Goal: Transaction & Acquisition: Purchase product/service

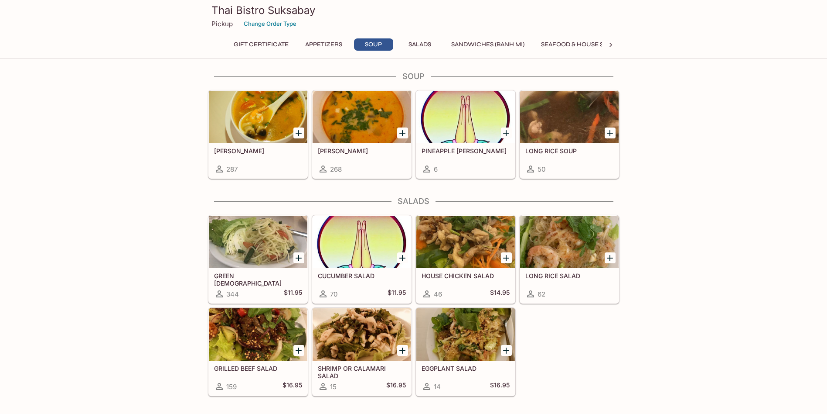
scroll to position [611, 0]
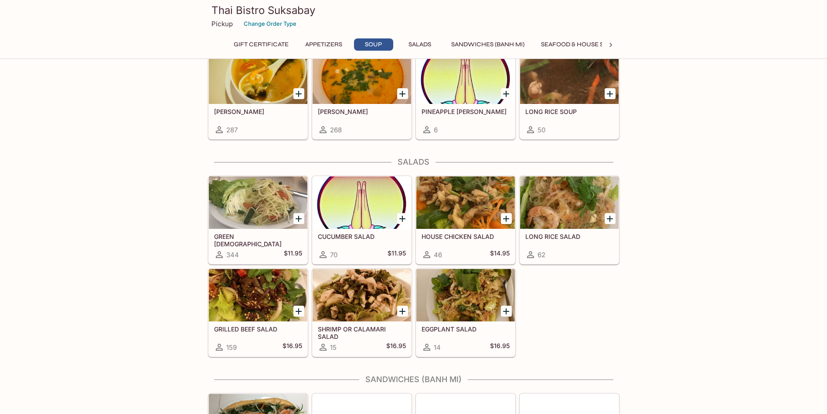
click at [567, 208] on div at bounding box center [569, 202] width 99 height 52
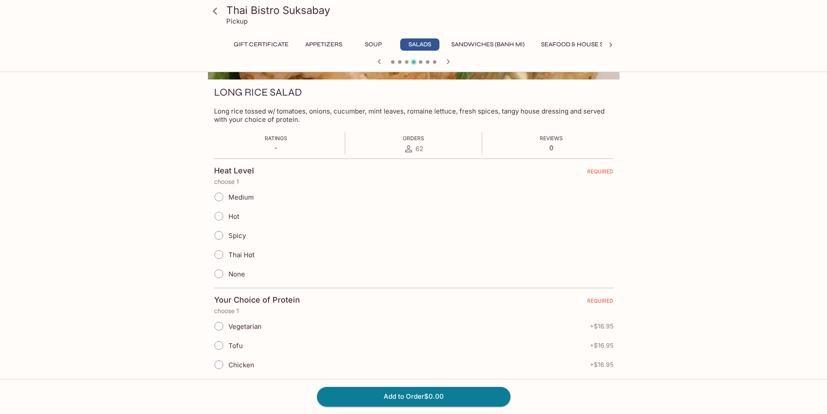
scroll to position [174, 0]
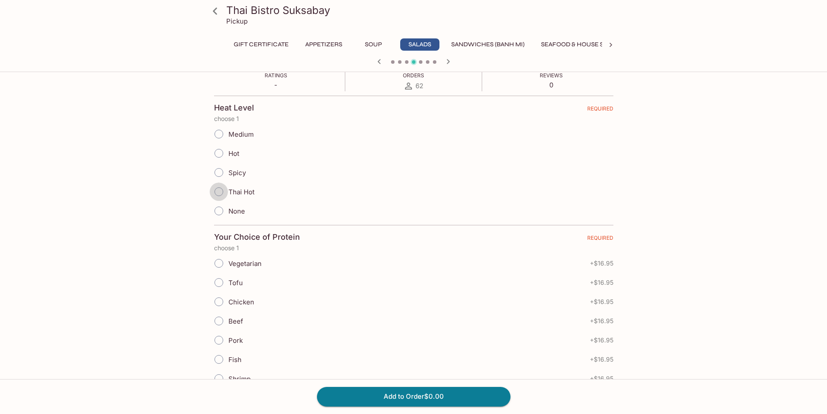
click at [220, 189] on input "Thai Hot" at bounding box center [219, 191] width 18 height 18
radio input "true"
click at [220, 299] on input "Chicken" at bounding box center [219, 301] width 18 height 18
radio input "true"
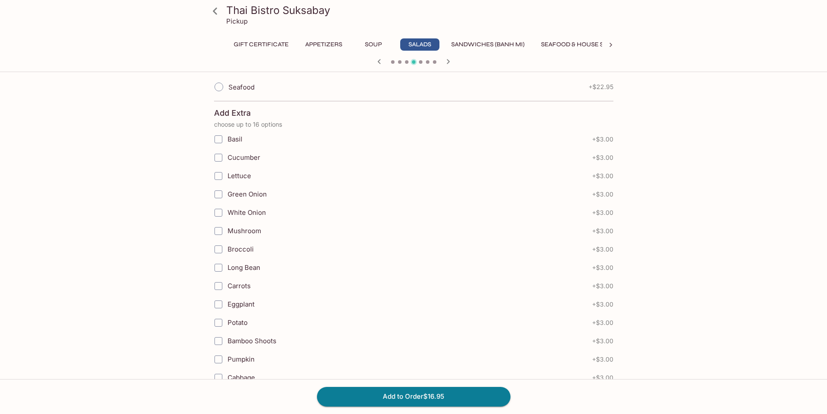
scroll to position [607, 0]
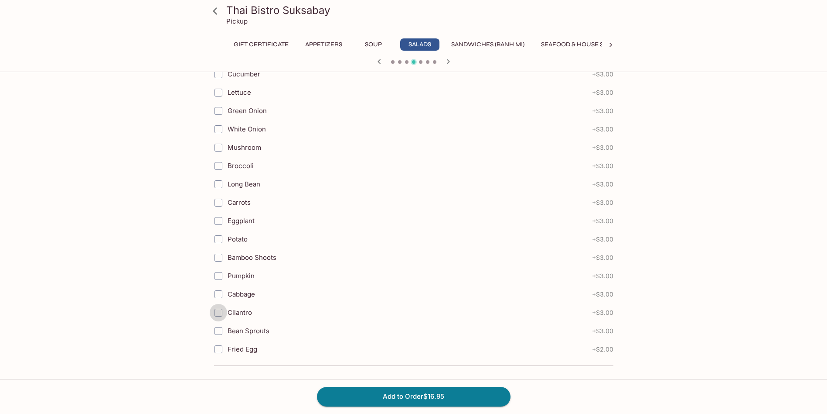
click at [217, 310] on input "Cilantro" at bounding box center [218, 312] width 17 height 17
checkbox input "true"
click at [413, 396] on button "Add to Order $19.95" at bounding box center [414, 395] width 194 height 19
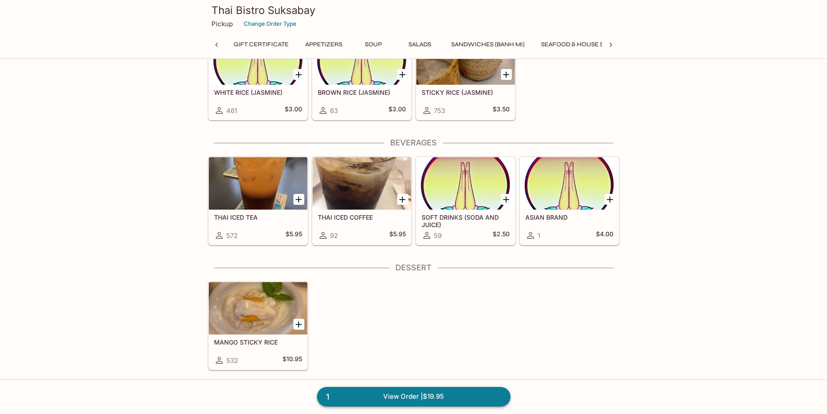
scroll to position [0, 354]
click at [443, 393] on link "1 View Order | $19.95" at bounding box center [414, 395] width 194 height 19
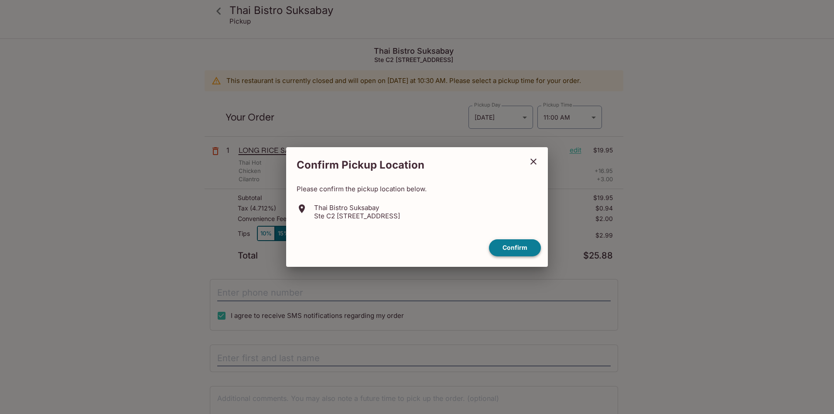
click at [520, 246] on button "Confirm" at bounding box center [515, 247] width 52 height 17
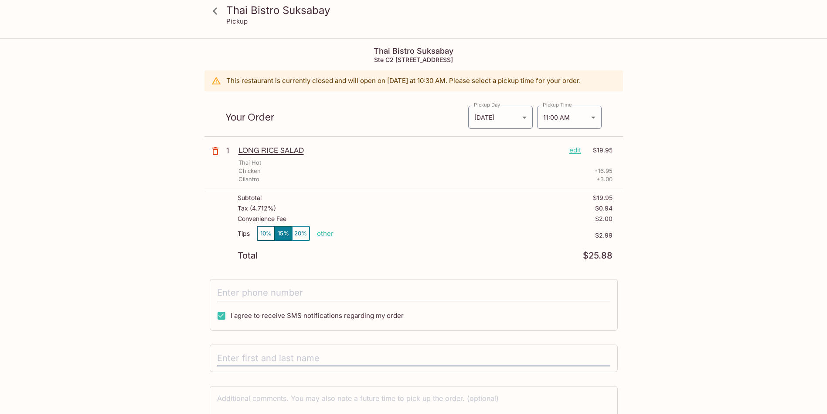
click at [232, 292] on input "tel" at bounding box center [413, 292] width 393 height 17
type input "[PHONE_NUMBER]"
click at [248, 362] on input "text" at bounding box center [413, 358] width 393 height 17
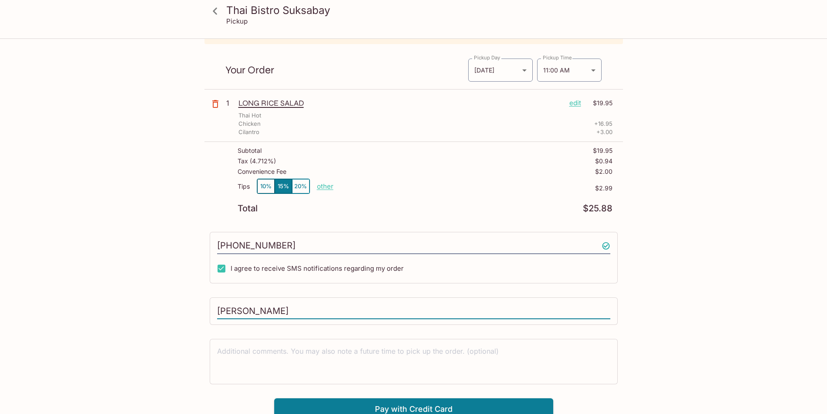
scroll to position [53, 0]
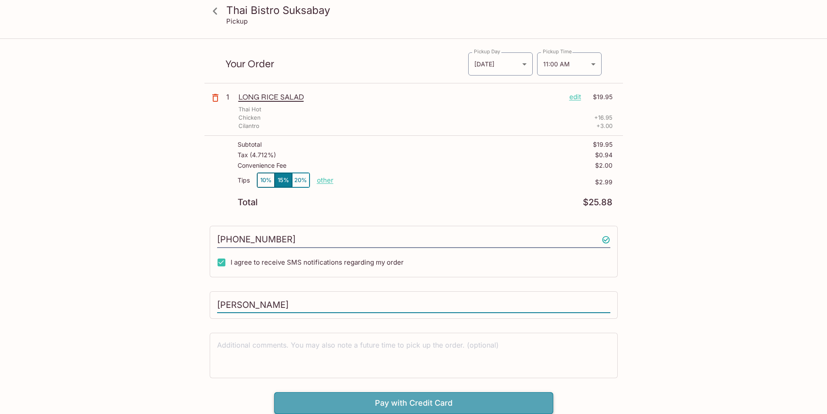
type input "[PERSON_NAME]"
click at [344, 400] on button "Pay with Credit Card" at bounding box center [413, 403] width 279 height 22
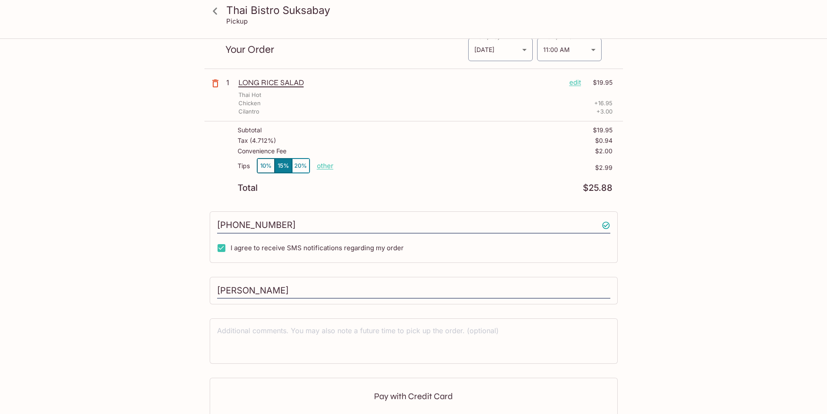
scroll to position [184, 0]
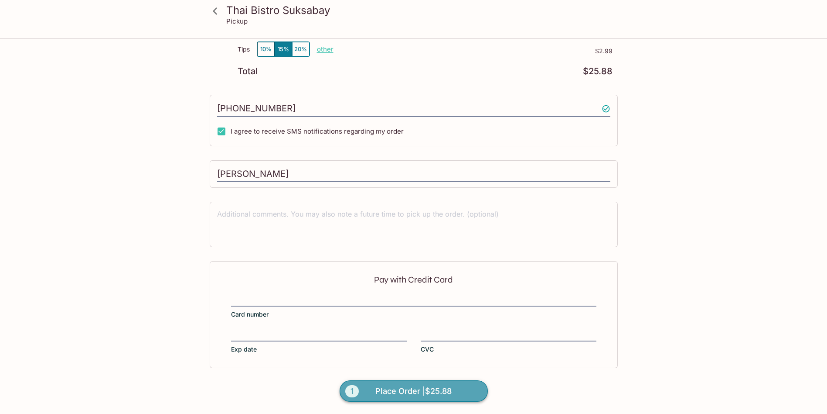
click at [413, 389] on span "Place Order | $25.88" at bounding box center [414, 391] width 76 height 14
